Goal: Check status: Check status

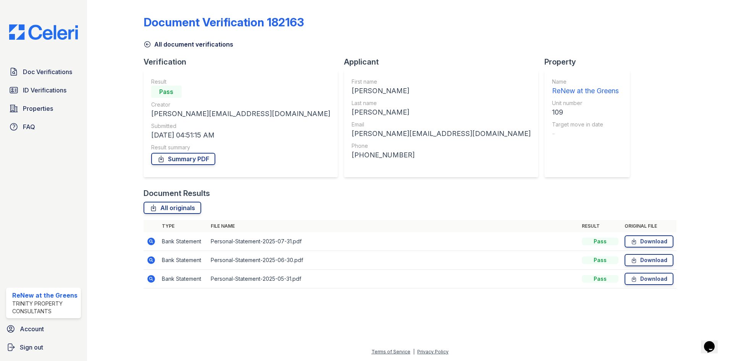
click at [151, 258] on icon at bounding box center [151, 260] width 8 height 8
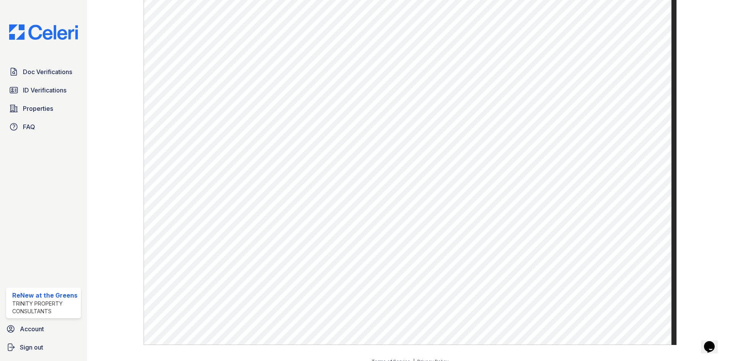
scroll to position [366, 0]
click at [39, 94] on span "ID Verifications" at bounding box center [45, 90] width 44 height 9
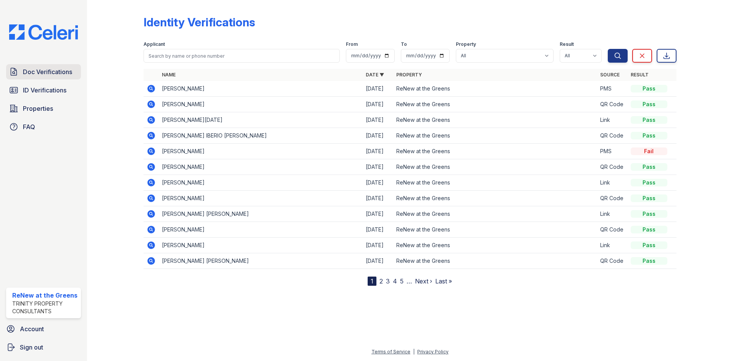
click at [25, 70] on span "Doc Verifications" at bounding box center [47, 71] width 49 height 9
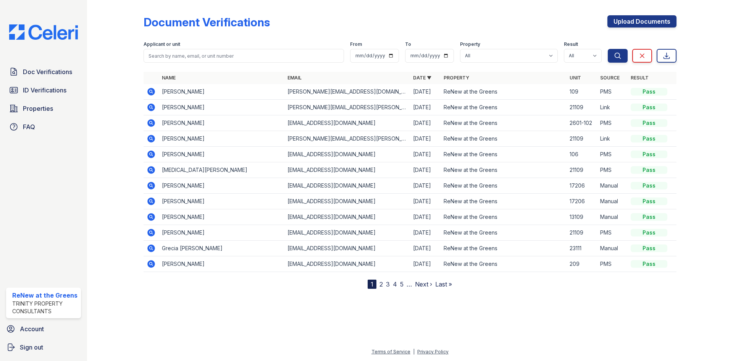
click at [152, 90] on icon at bounding box center [151, 92] width 8 height 8
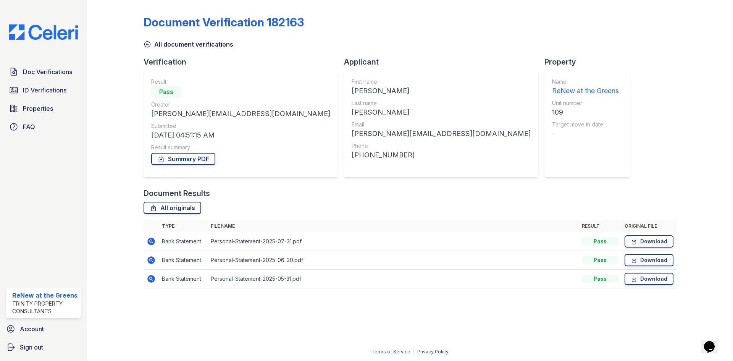
click at [152, 276] on icon at bounding box center [151, 279] width 8 height 8
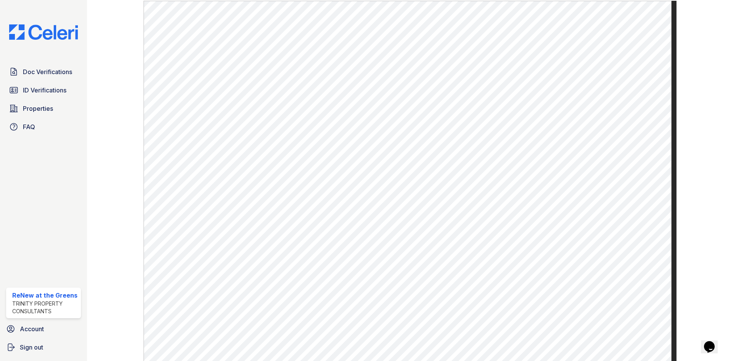
scroll to position [328, 0]
